Goal: Information Seeking & Learning: Learn about a topic

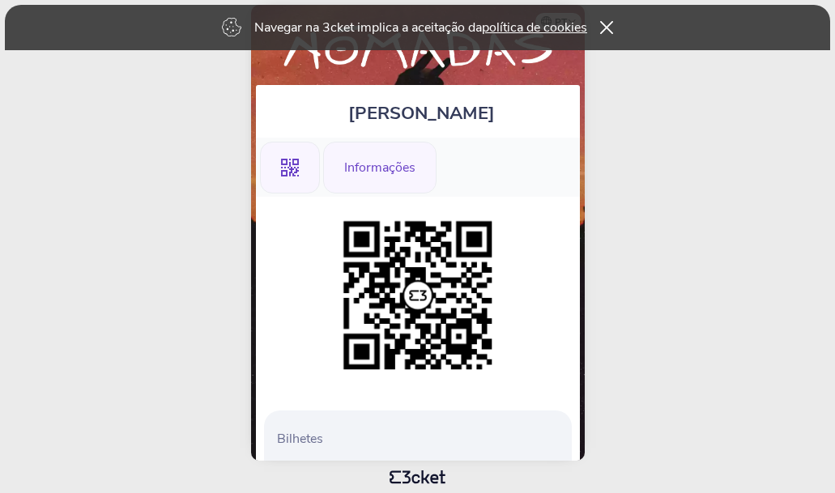
click at [369, 176] on div "Informações" at bounding box center [379, 168] width 113 height 52
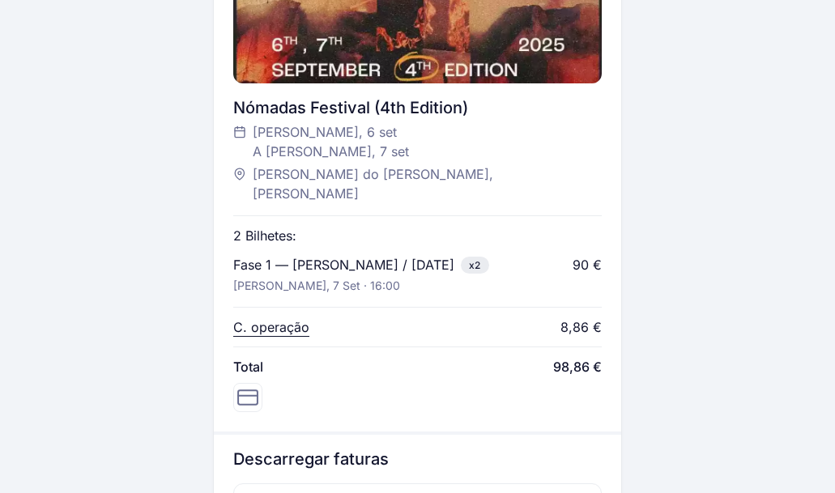
scroll to position [595, 0]
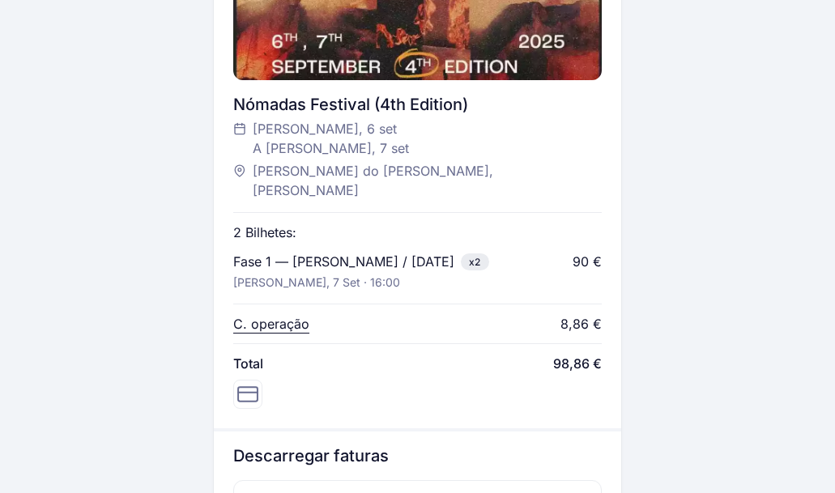
click at [266, 314] on p "C. operação" at bounding box center [271, 323] width 76 height 19
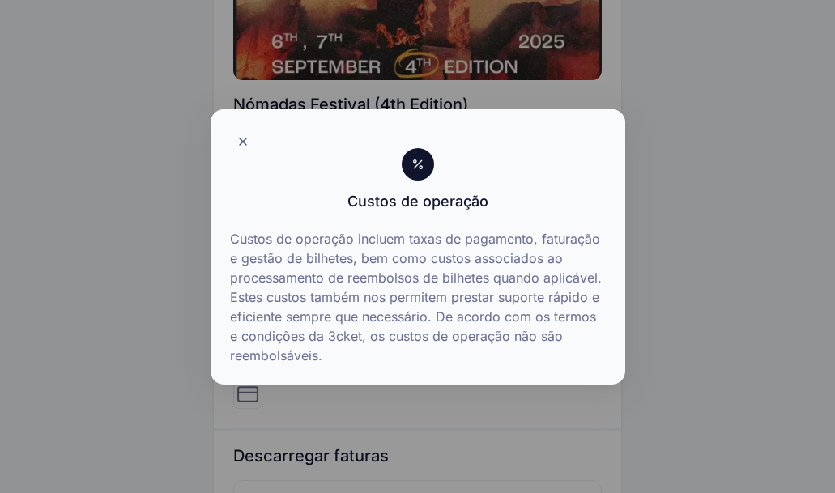
click at [194, 314] on div at bounding box center [417, 246] width 835 height 493
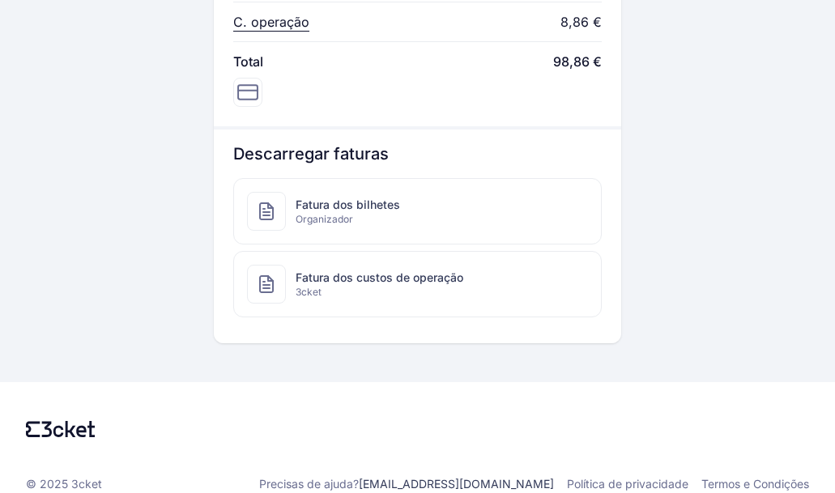
scroll to position [896, 0]
click at [315, 214] on span "Organizador" at bounding box center [348, 220] width 105 height 13
click at [310, 287] on span "3cket" at bounding box center [380, 293] width 168 height 13
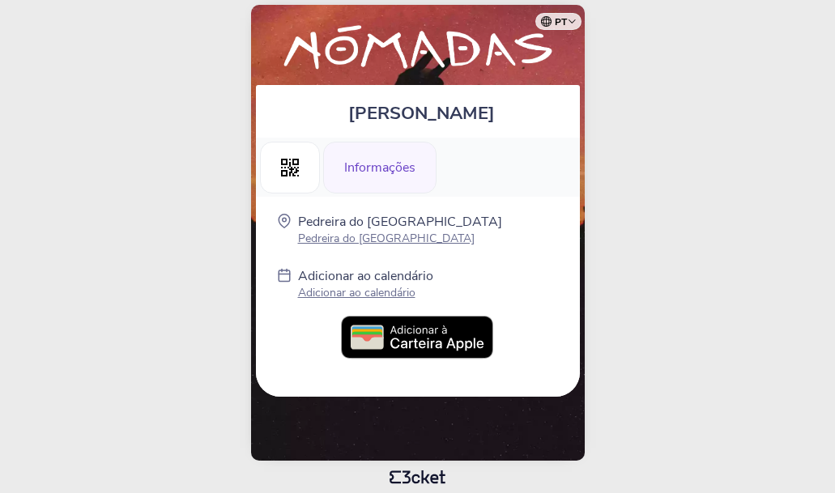
click at [419, 471] on body "pt Português (Portugal) English Español Catalan Français Francisca Gonçalves .s…" at bounding box center [417, 246] width 822 height 481
drag, startPoint x: 419, startPoint y: 482, endPoint x: 355, endPoint y: 481, distance: 64.0
click at [355, 481] on body "pt Português (Portugal) English Español Catalan Français Francisca Gonçalves .s…" at bounding box center [417, 246] width 822 height 481
drag, startPoint x: 364, startPoint y: 481, endPoint x: 442, endPoint y: 481, distance: 77.8
click at [442, 481] on body "pt Português (Portugal) English Español Catalan Français Francisca Gonçalves .s…" at bounding box center [417, 246] width 822 height 481
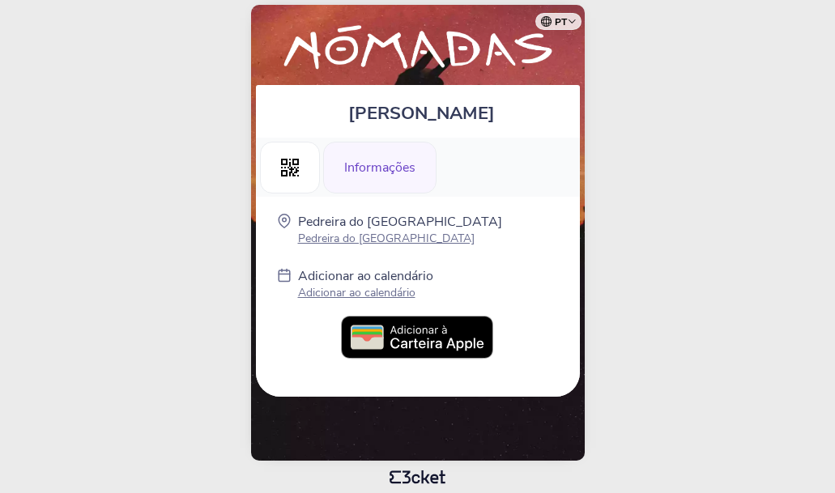
drag, startPoint x: 454, startPoint y: 476, endPoint x: 348, endPoint y: 475, distance: 106.2
click at [348, 475] on body "pt Português (Portugal) English Español Catalan Français Francisca Gonçalves .s…" at bounding box center [417, 246] width 822 height 481
